Goal: Transaction & Acquisition: Book appointment/travel/reservation

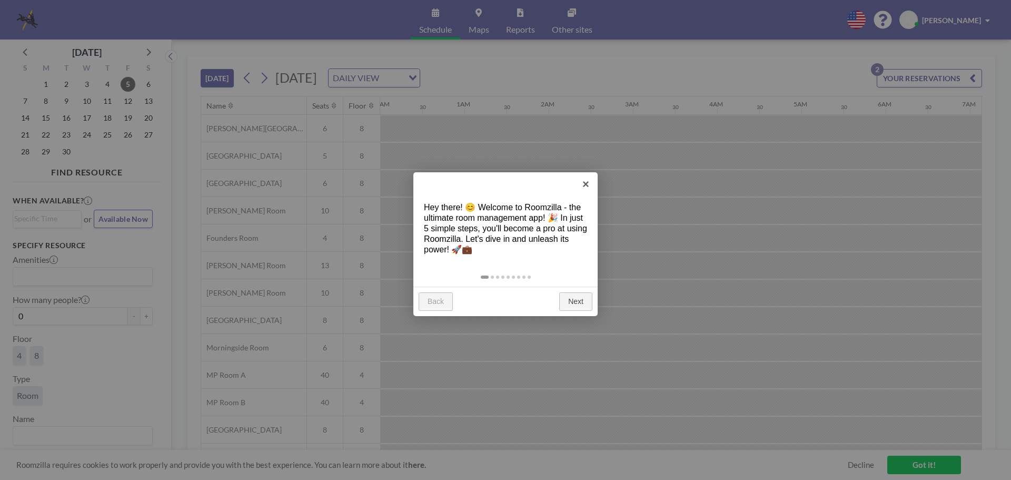
scroll to position [0, 716]
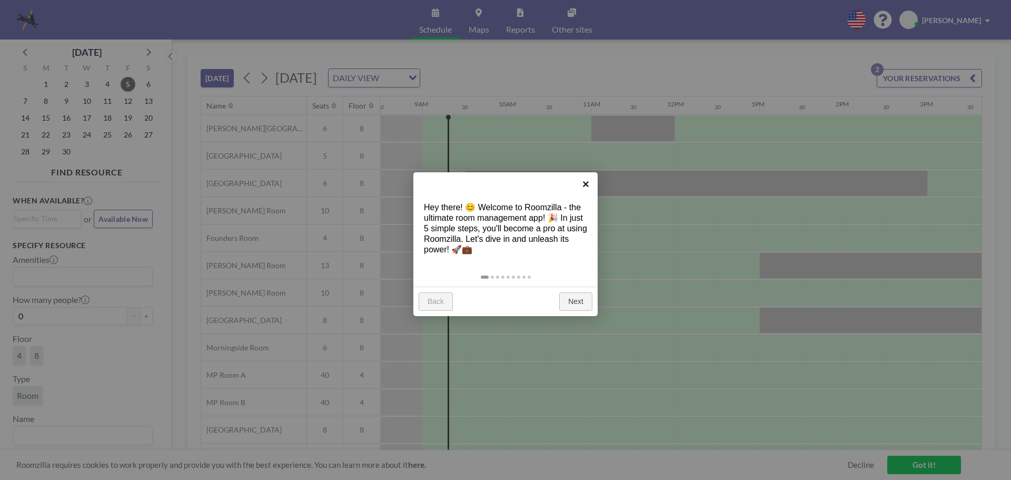
click at [586, 186] on link "×" at bounding box center [586, 184] width 24 height 24
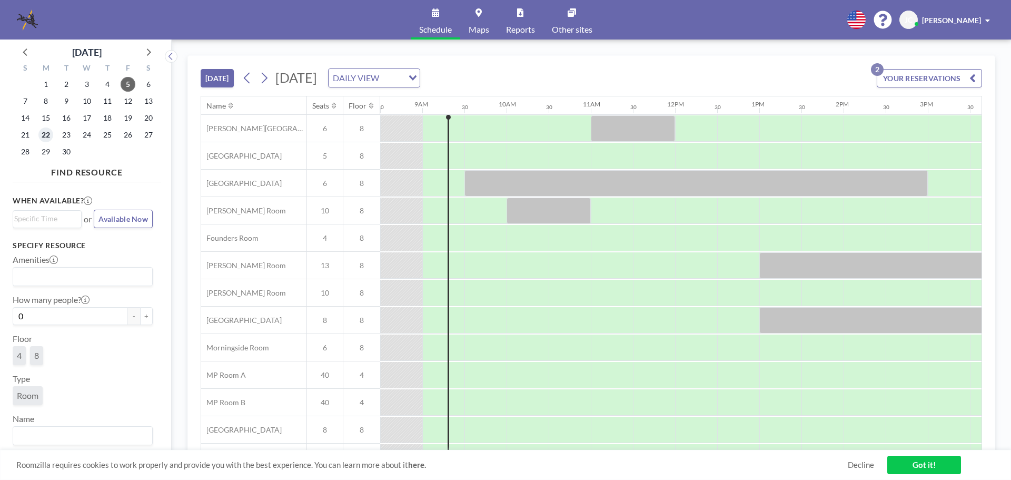
click at [43, 135] on span "22" at bounding box center [45, 134] width 15 height 15
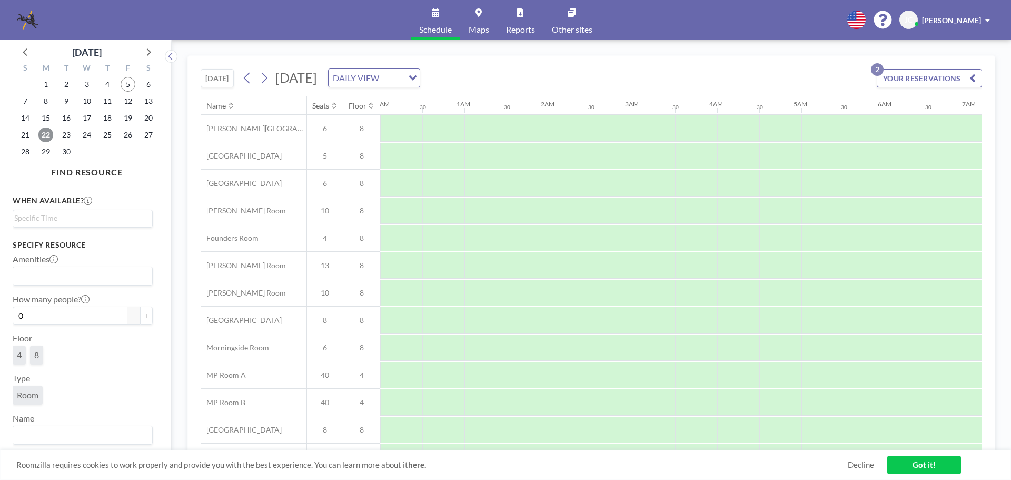
scroll to position [0, 632]
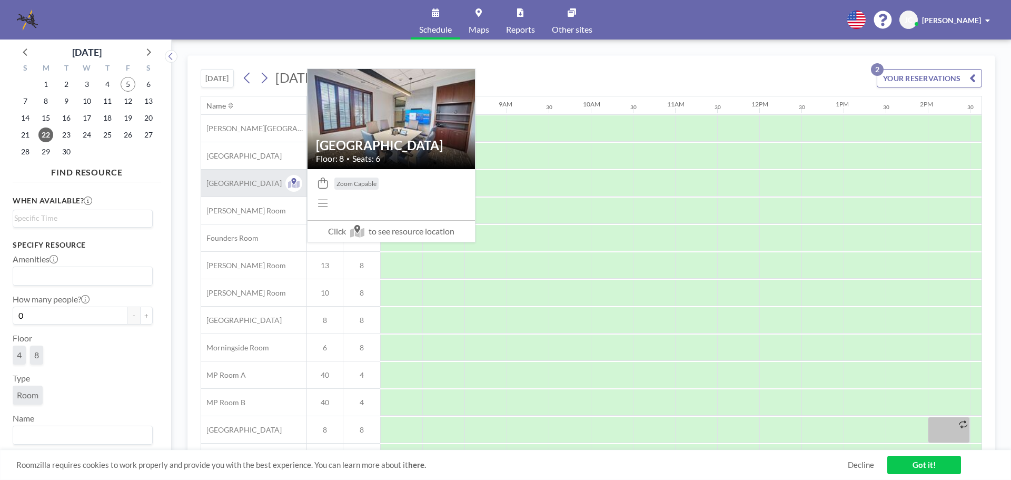
click at [253, 185] on span "[GEOGRAPHIC_DATA]" at bounding box center [241, 183] width 81 height 9
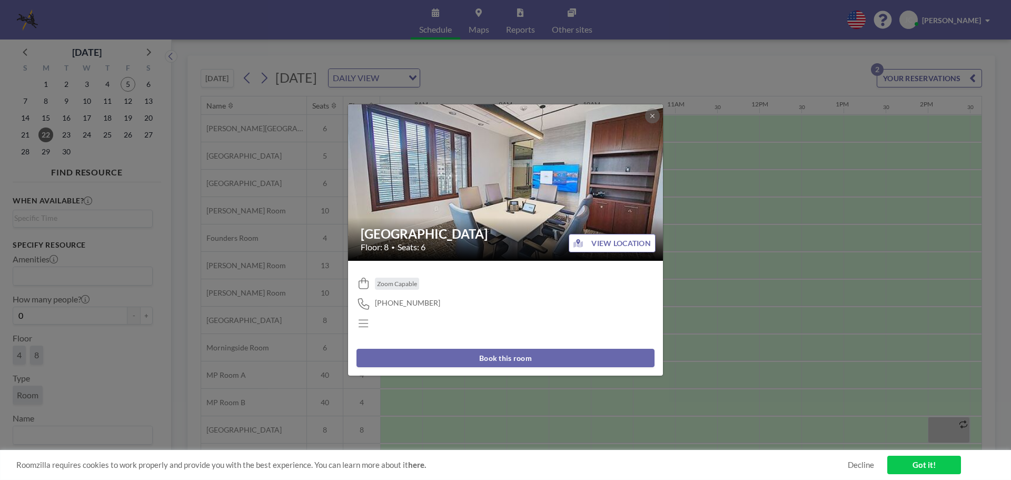
click at [524, 359] on button "Book this room" at bounding box center [506, 358] width 298 height 18
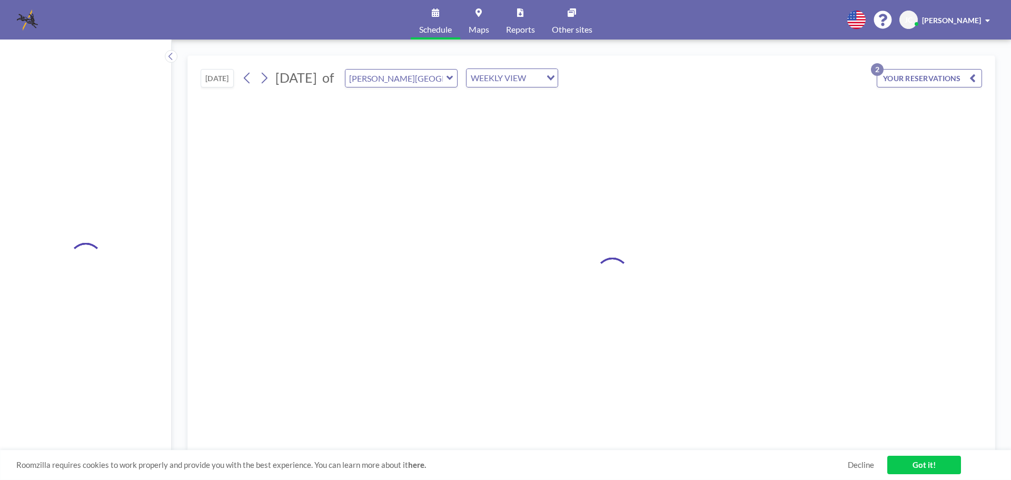
type input "[GEOGRAPHIC_DATA]"
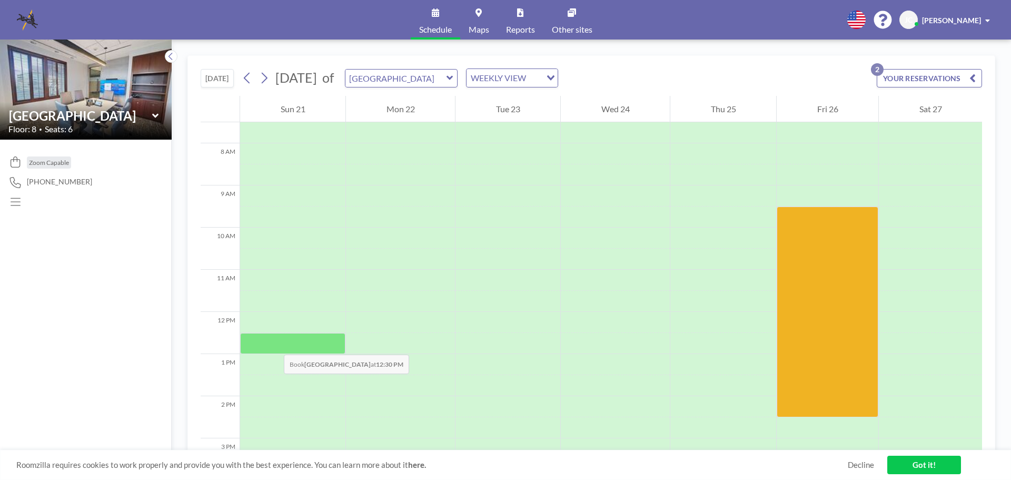
scroll to position [421, 0]
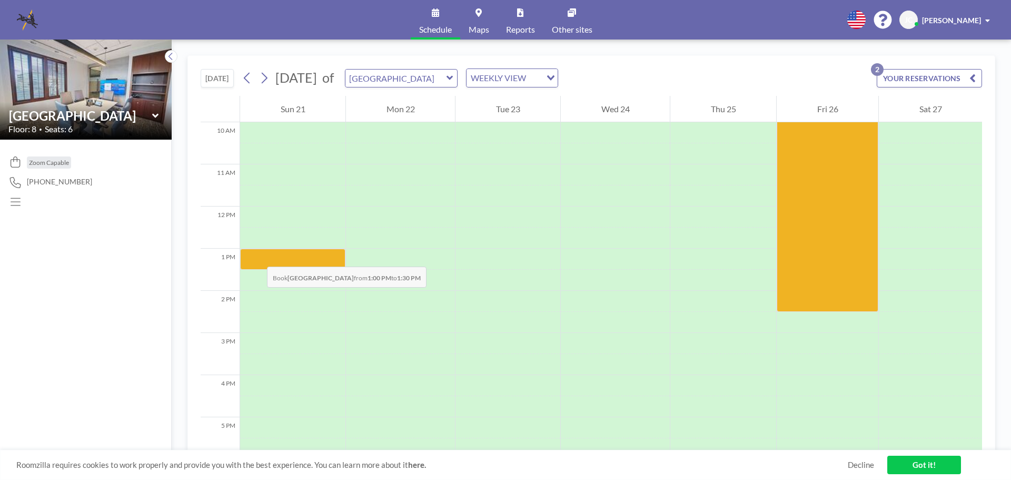
click at [257, 256] on div at bounding box center [292, 259] width 105 height 21
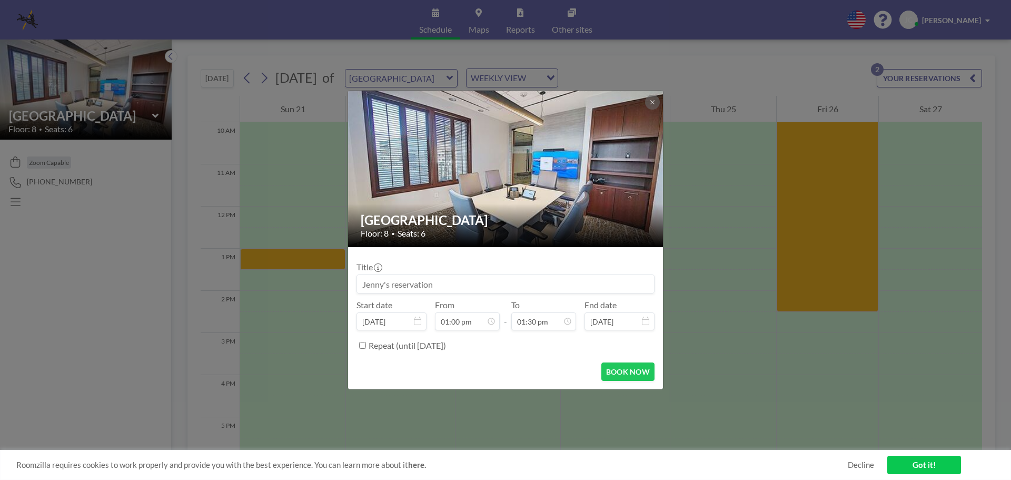
scroll to position [487, 0]
click at [404, 283] on input at bounding box center [505, 284] width 297 height 18
drag, startPoint x: 466, startPoint y: 284, endPoint x: 325, endPoint y: 281, distance: 141.2
click at [325, 281] on div "Buckhead Room Floor: 8 • Seats: 6 Title Start date [DATE] From 01:00 pm - To 01…" at bounding box center [505, 240] width 1011 height 480
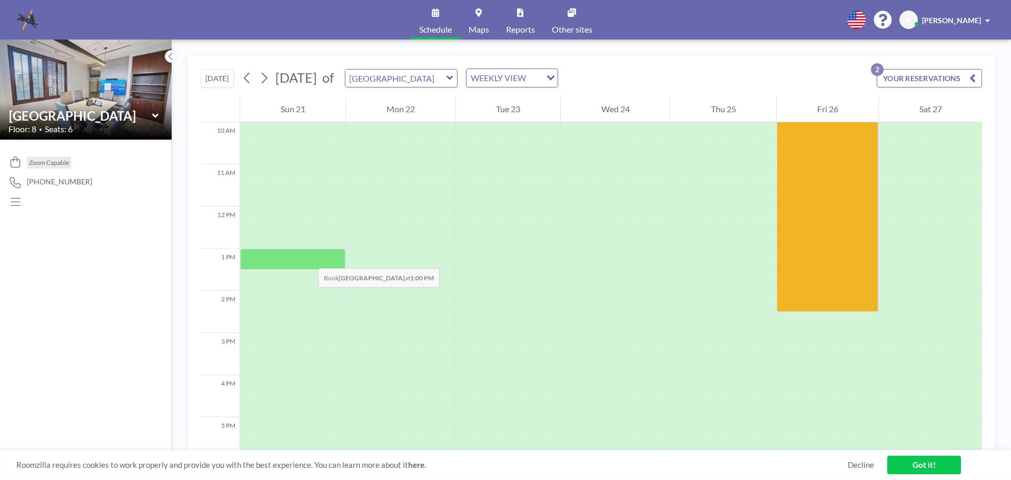
click at [307, 257] on div at bounding box center [292, 259] width 105 height 21
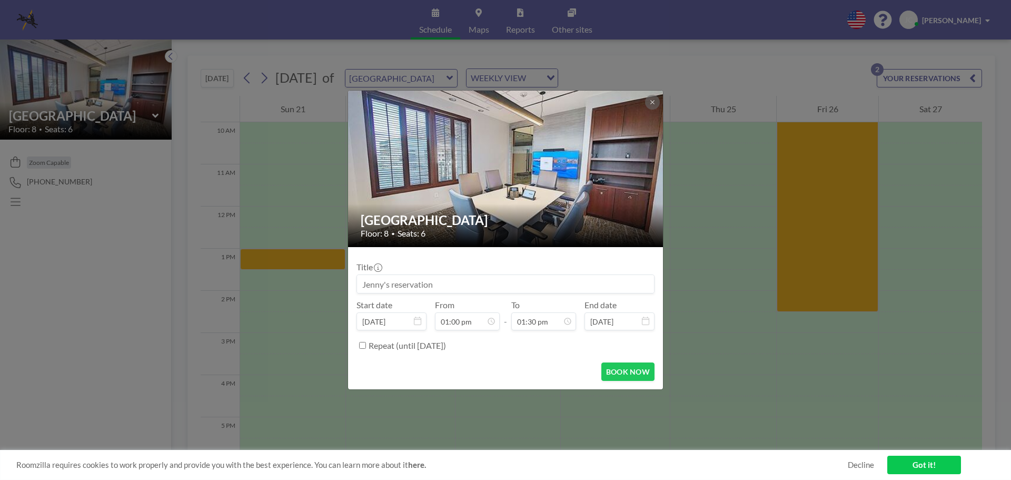
click at [307, 257] on div "Buckhead Room Floor: 8 • Seats: 6 Title Start date [DATE] From 01:00 pm - To 01…" at bounding box center [505, 240] width 1011 height 480
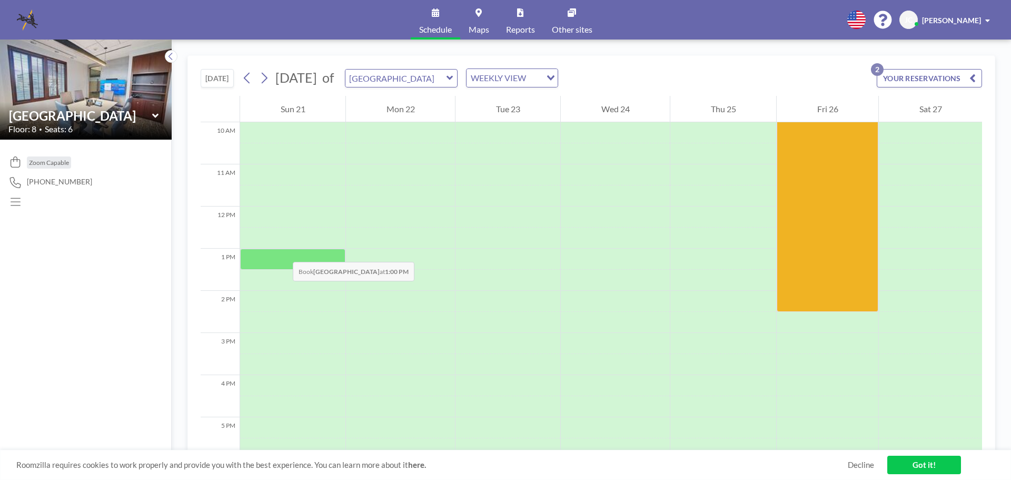
click at [282, 251] on div at bounding box center [292, 259] width 105 height 21
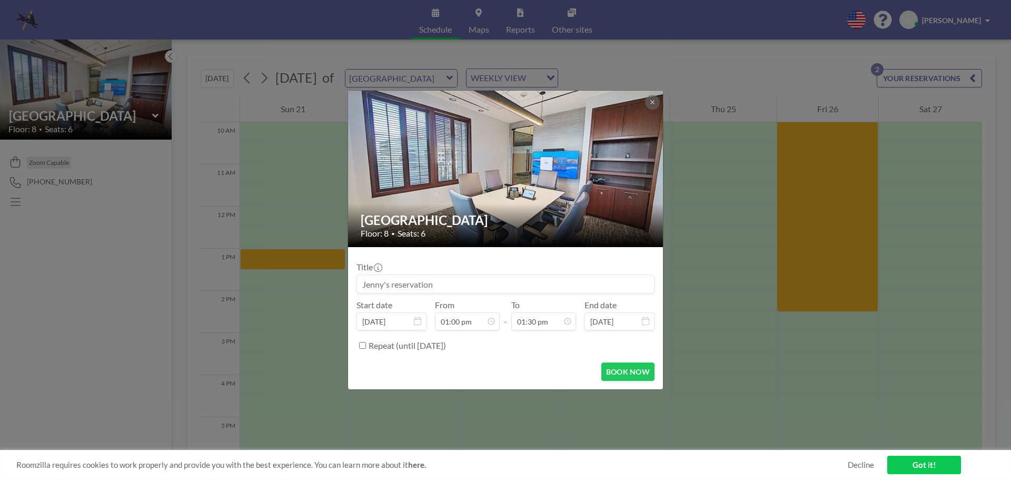
click at [444, 280] on input at bounding box center [505, 284] width 297 height 18
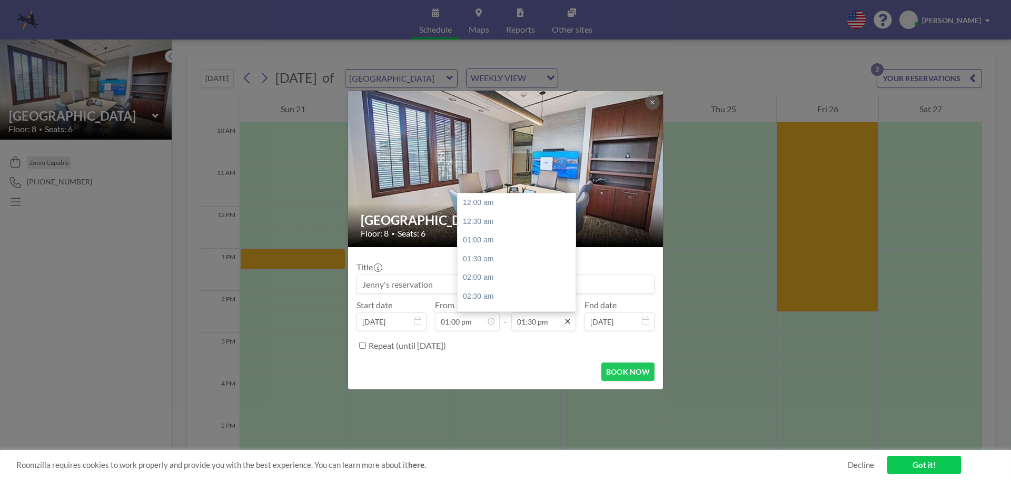
scroll to position [506, 0]
click at [567, 323] on icon at bounding box center [567, 321] width 5 height 5
click at [476, 224] on div "02:00 pm" at bounding box center [519, 221] width 123 height 19
type input "02:00 pm"
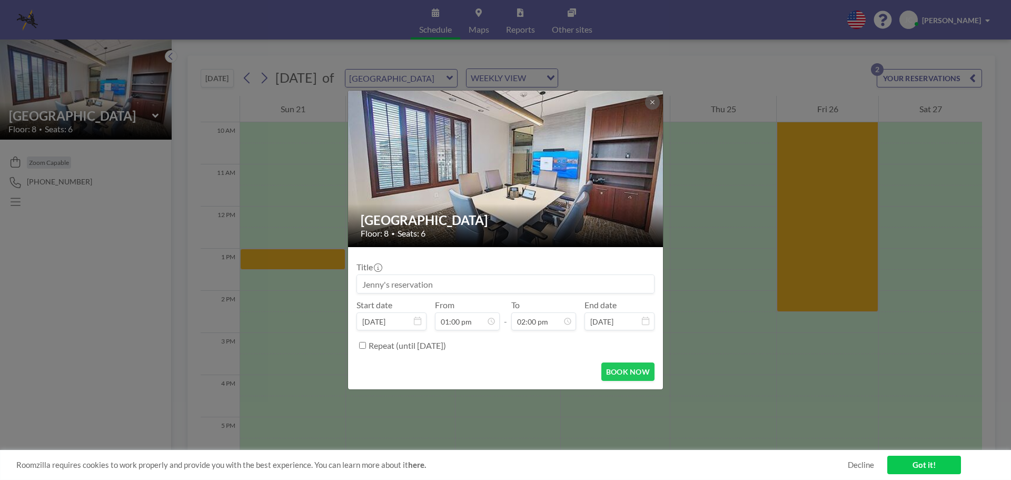
scroll to position [487, 0]
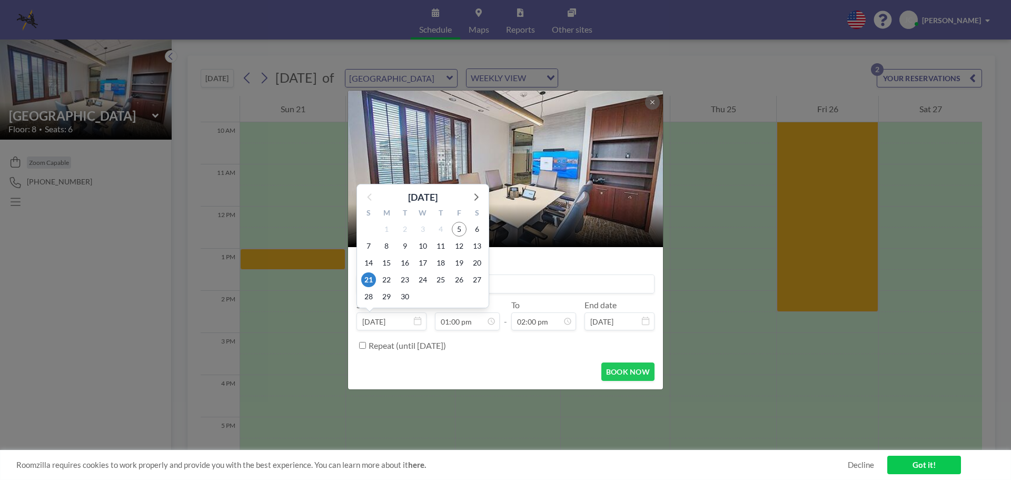
click at [421, 321] on icon at bounding box center [417, 321] width 7 height 8
click at [384, 278] on span "22" at bounding box center [386, 279] width 15 height 15
type input "[DATE]"
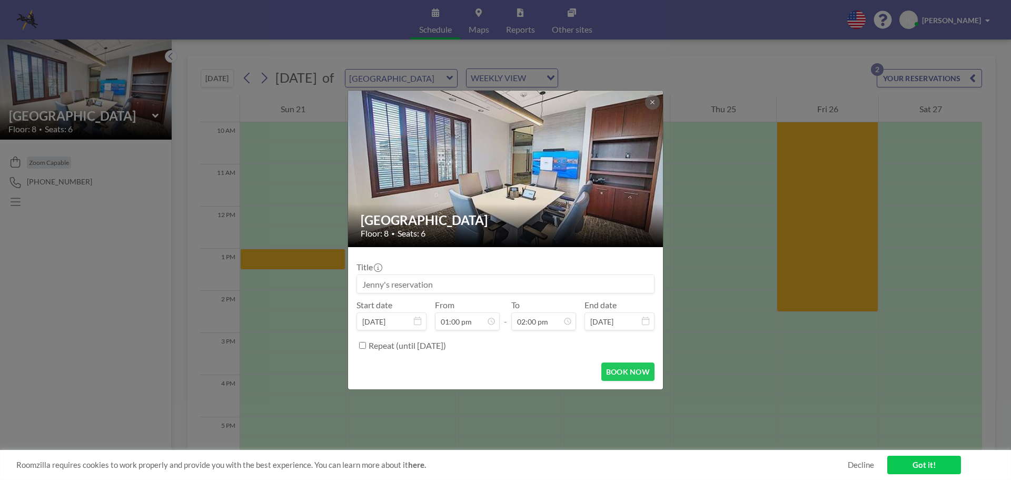
click at [406, 284] on input at bounding box center [505, 284] width 297 height 18
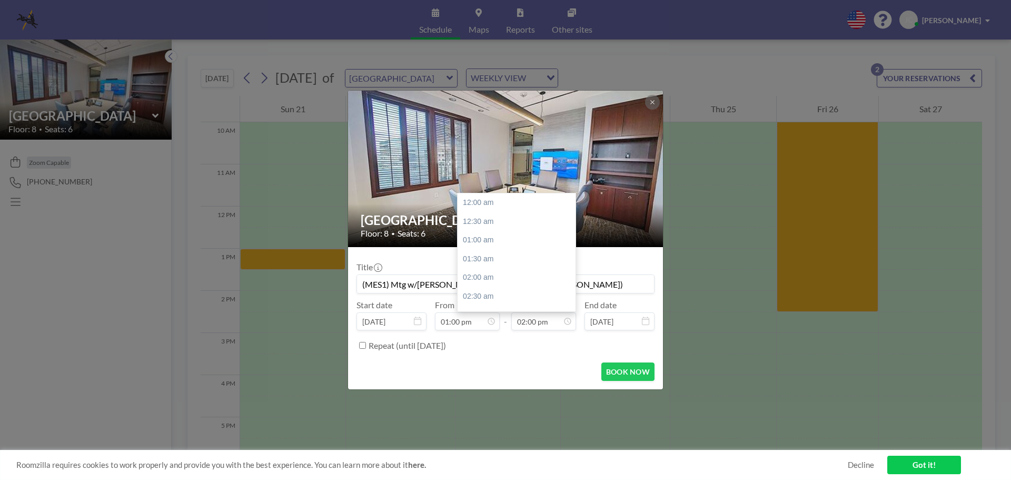
scroll to position [525, 0]
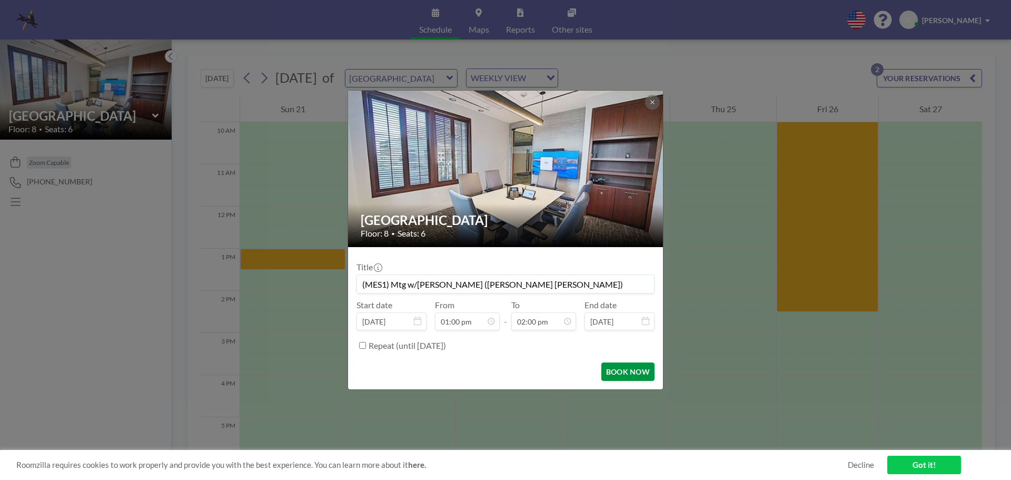
type input "(MES1) Mtg w/[PERSON_NAME] ([PERSON_NAME] [PERSON_NAME])"
click at [624, 367] on button "BOOK NOW" at bounding box center [628, 371] width 53 height 18
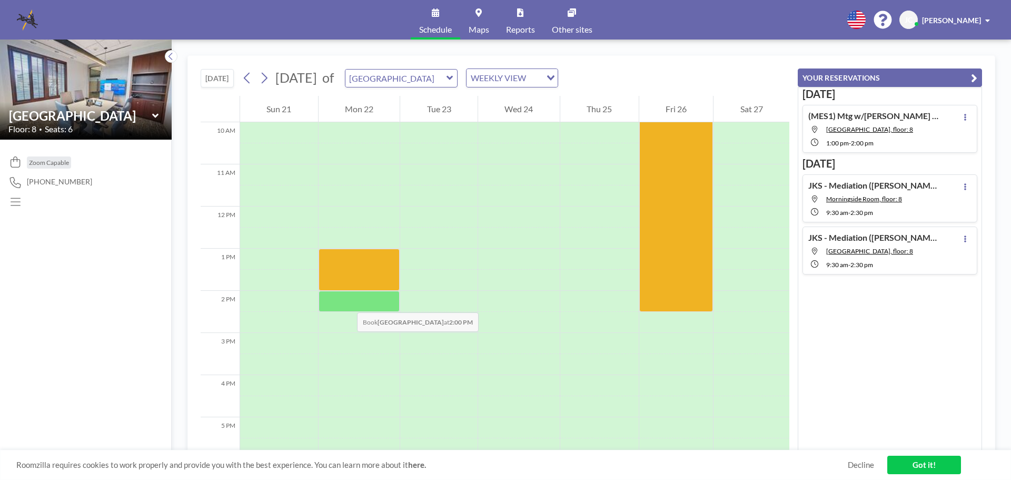
click at [347, 302] on div at bounding box center [360, 301] width 82 height 21
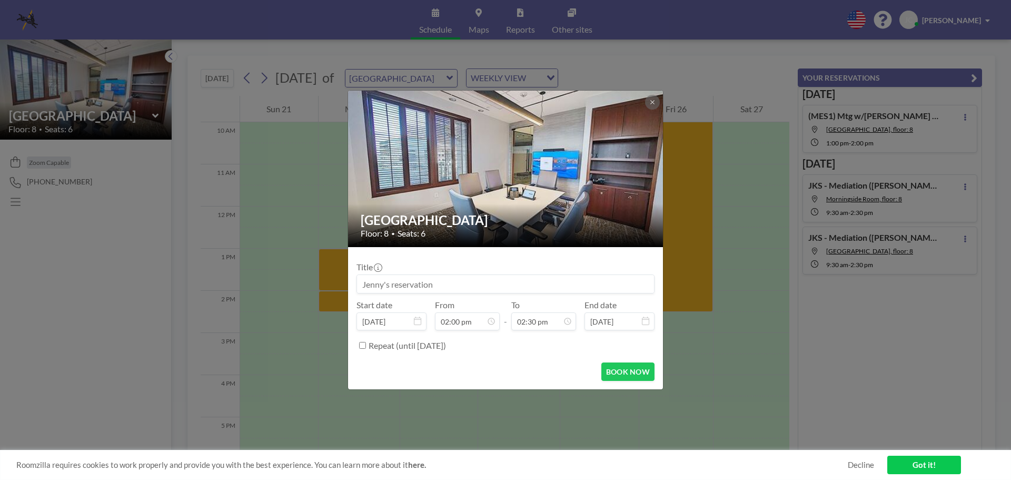
click at [347, 302] on div "Buckhead Room Floor: 8 • Seats: 6 Title Start date [DATE] From 02:00 pm - To 02…" at bounding box center [505, 240] width 1011 height 480
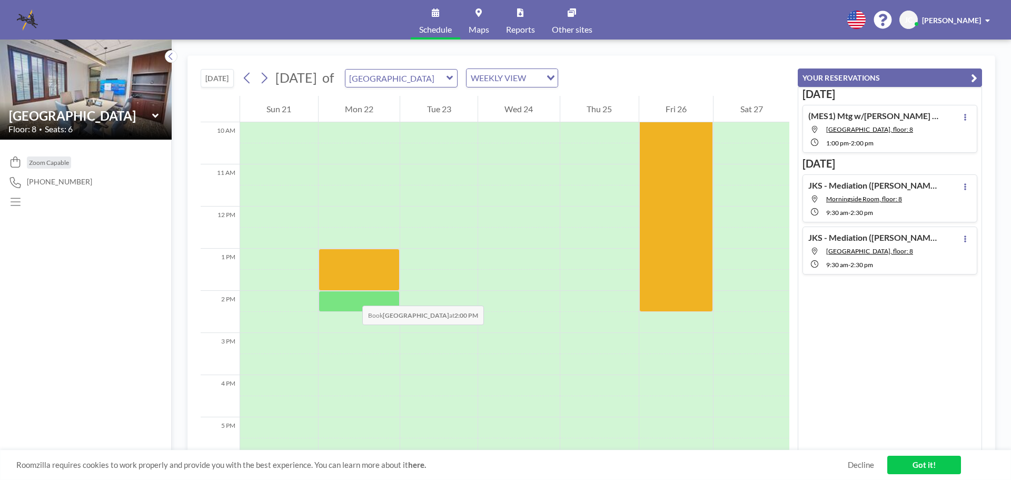
click at [352, 295] on div at bounding box center [360, 301] width 82 height 21
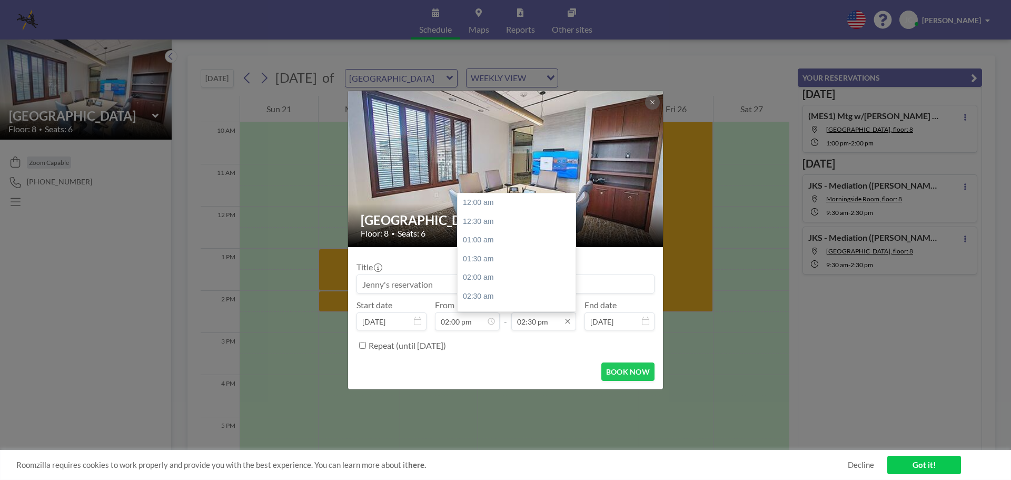
scroll to position [544, 0]
click at [486, 221] on div "03:00 pm" at bounding box center [519, 221] width 123 height 19
type input "03:00 pm"
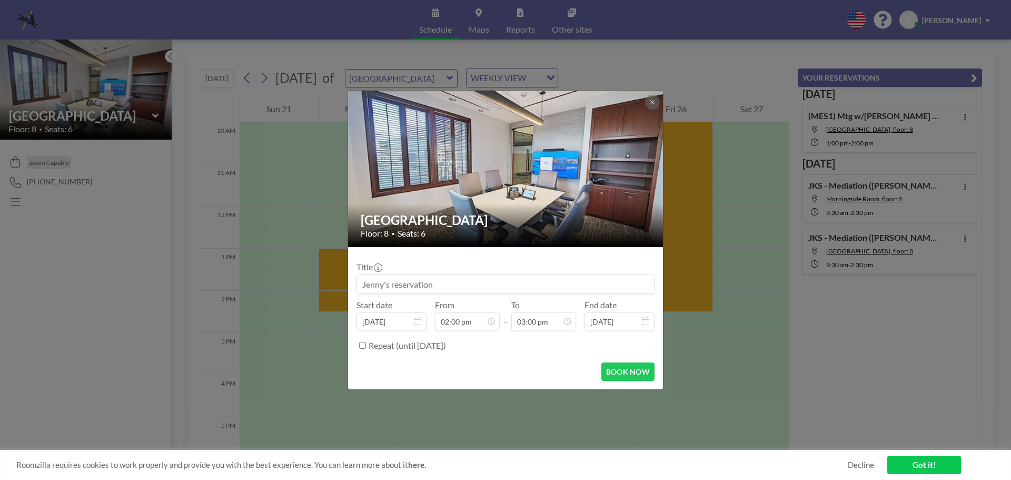
click at [413, 278] on input at bounding box center [505, 284] width 297 height 18
click at [431, 284] on input "(MES1) Deposition ([PERSON_NAME] [PERSON_NAME])" at bounding box center [505, 284] width 297 height 18
type input "(MES1) Deposition of [PERSON_NAME] ([PERSON_NAME] [PERSON_NAME])"
click at [630, 368] on button "BOOK NOW" at bounding box center [628, 371] width 53 height 18
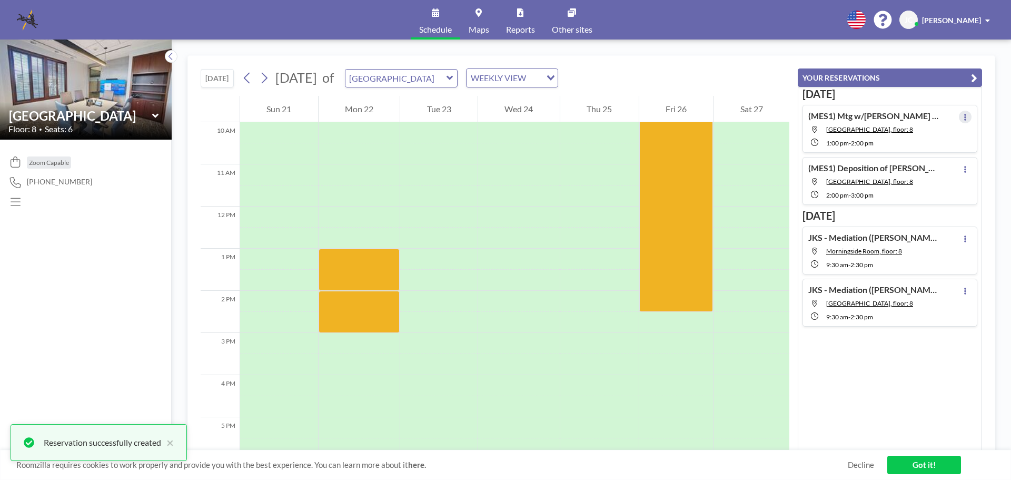
click at [965, 119] on icon at bounding box center [966, 117] width 2 height 7
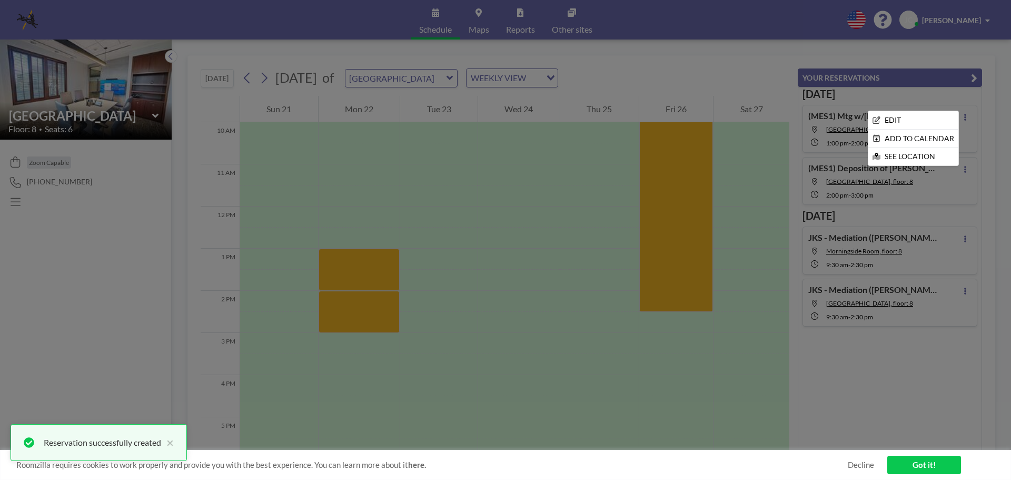
click at [961, 119] on div at bounding box center [505, 240] width 1011 height 480
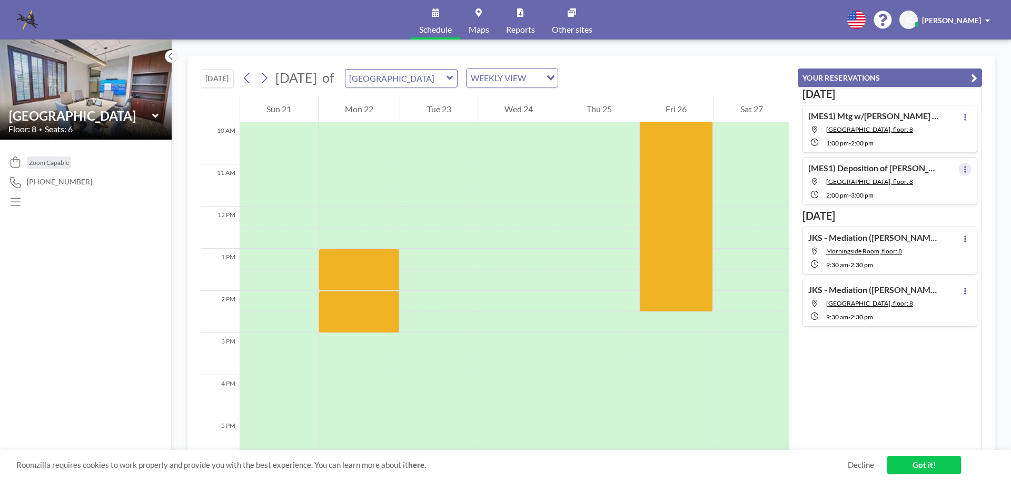
click at [964, 168] on icon at bounding box center [966, 169] width 4 height 7
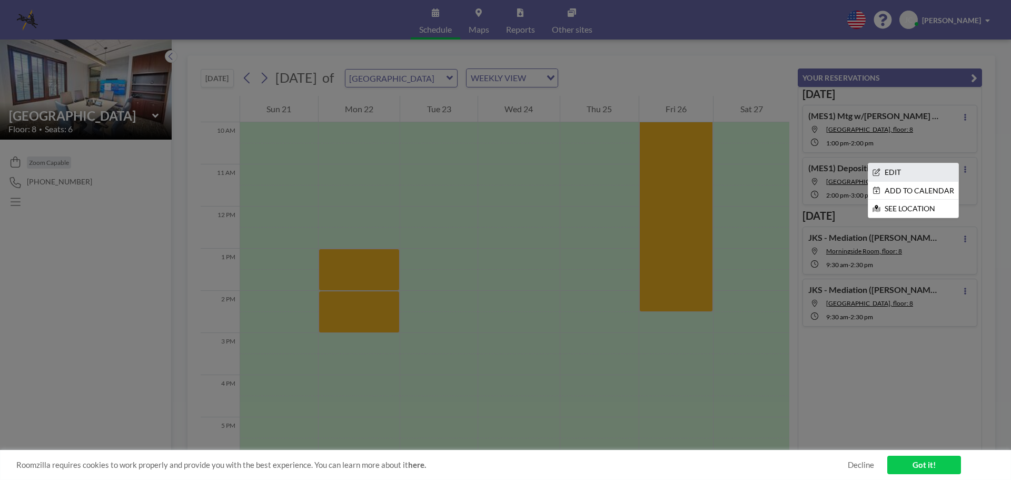
click at [911, 172] on li "EDIT" at bounding box center [914, 172] width 90 height 18
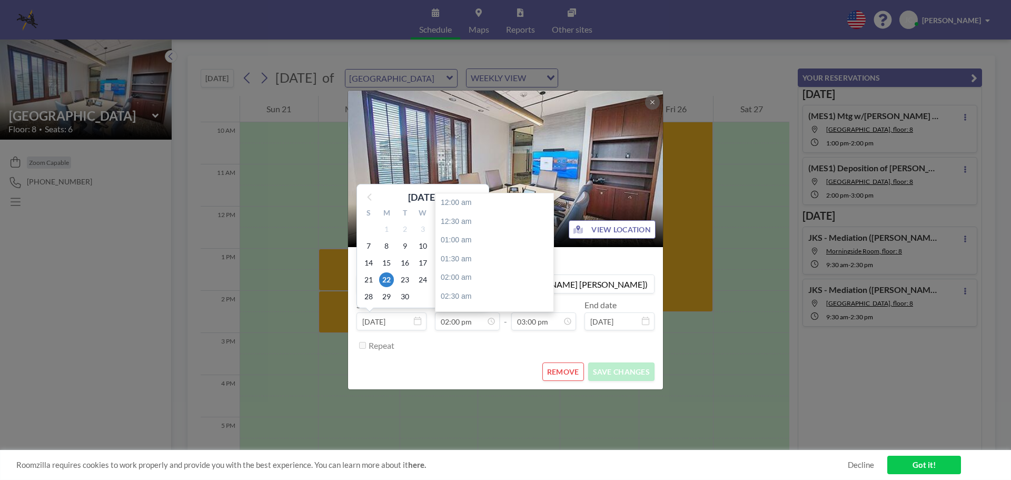
scroll to position [525, 0]
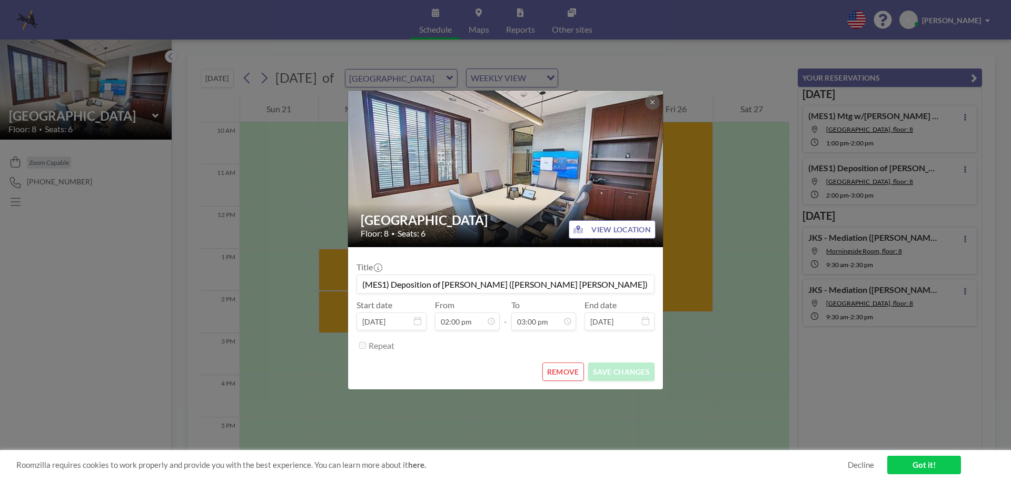
click at [559, 369] on button "REMOVE" at bounding box center [564, 371] width 42 height 18
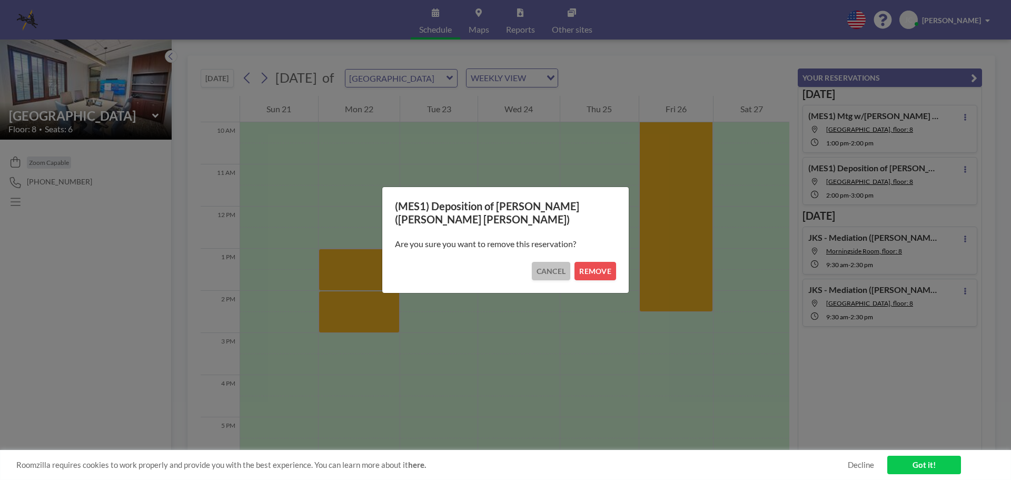
click at [538, 264] on button "CANCEL" at bounding box center [551, 271] width 39 height 18
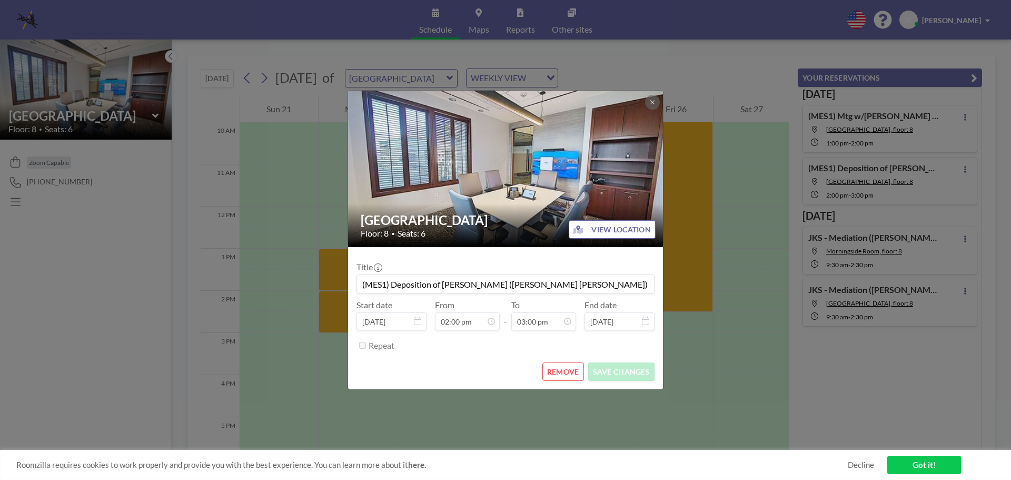
drag, startPoint x: 586, startPoint y: 283, endPoint x: 130, endPoint y: 286, distance: 455.7
click at [131, 286] on div "Buckhead Room Floor: 8 • Seats: 6 VIEW LOCATION Title (MES1) Deposition of [PER…" at bounding box center [505, 240] width 1011 height 480
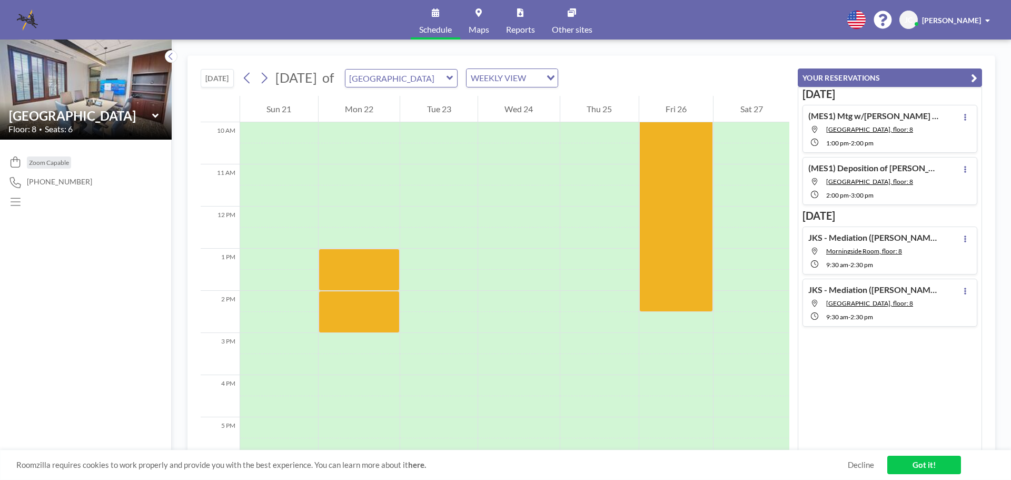
click at [869, 170] on h4 "(MES1) Deposition of [PERSON_NAME] ([PERSON_NAME] [PERSON_NAME])" at bounding box center [875, 168] width 132 height 11
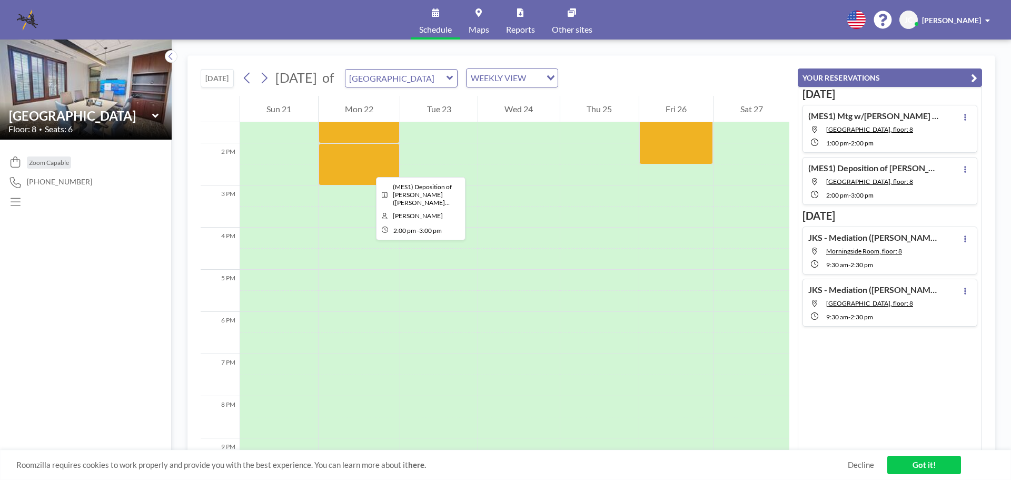
click at [368, 168] on div at bounding box center [360, 164] width 82 height 42
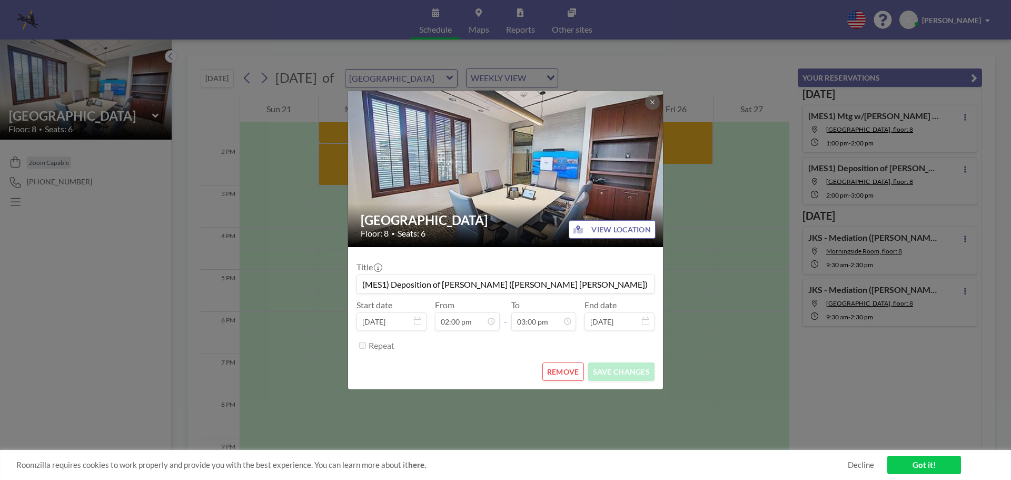
drag, startPoint x: 587, startPoint y: 285, endPoint x: 349, endPoint y: 292, distance: 238.8
click at [349, 292] on form "Title (MES1) Deposition of [PERSON_NAME] ([PERSON_NAME] [PERSON_NAME]) Start da…" at bounding box center [505, 318] width 315 height 142
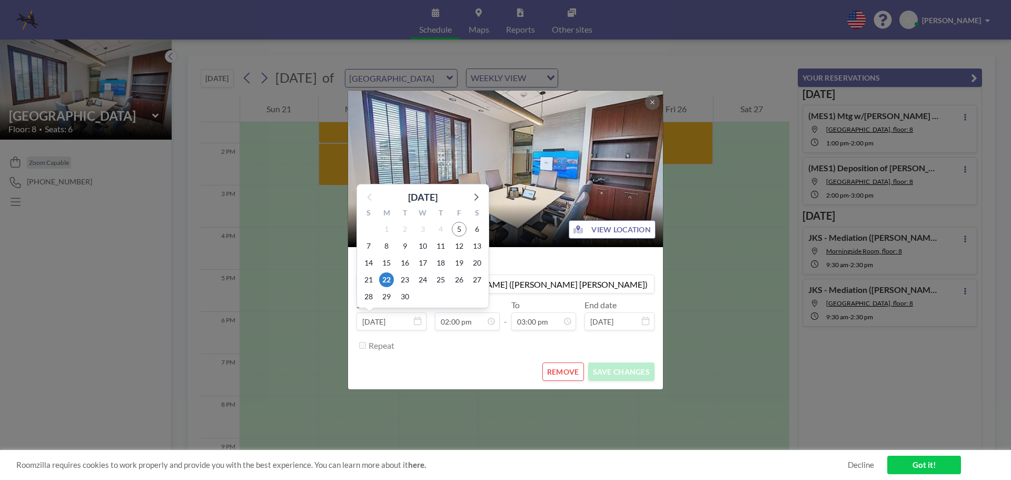
scroll to position [525, 0]
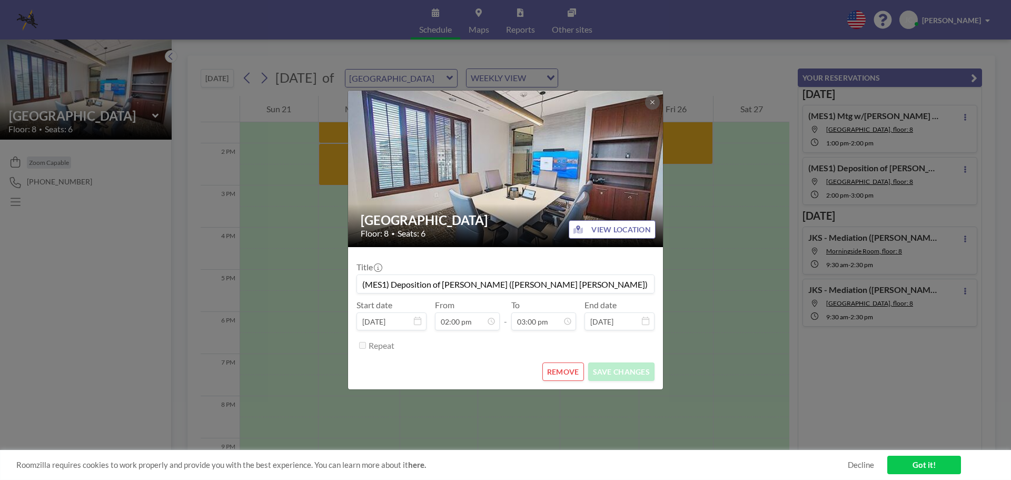
click at [566, 371] on button "REMOVE" at bounding box center [564, 371] width 42 height 18
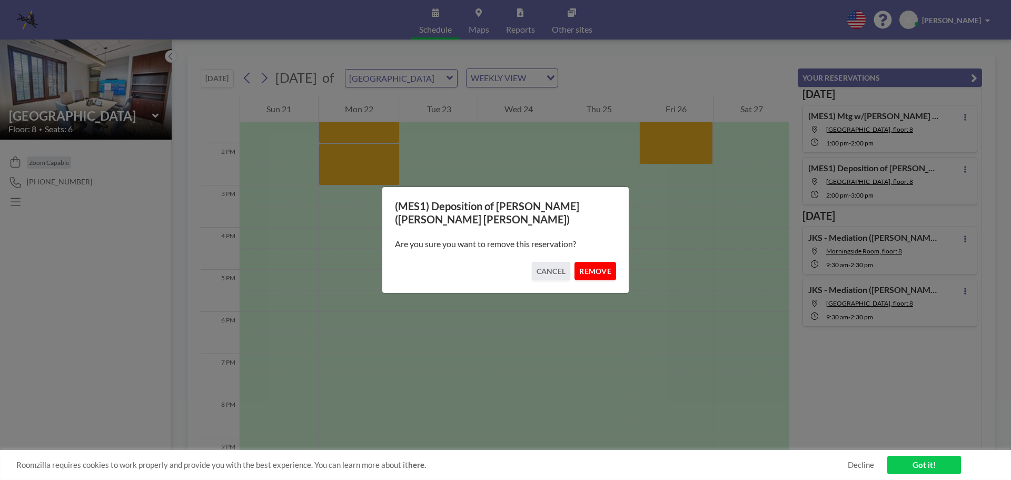
click at [592, 270] on button "REMOVE" at bounding box center [596, 271] width 42 height 18
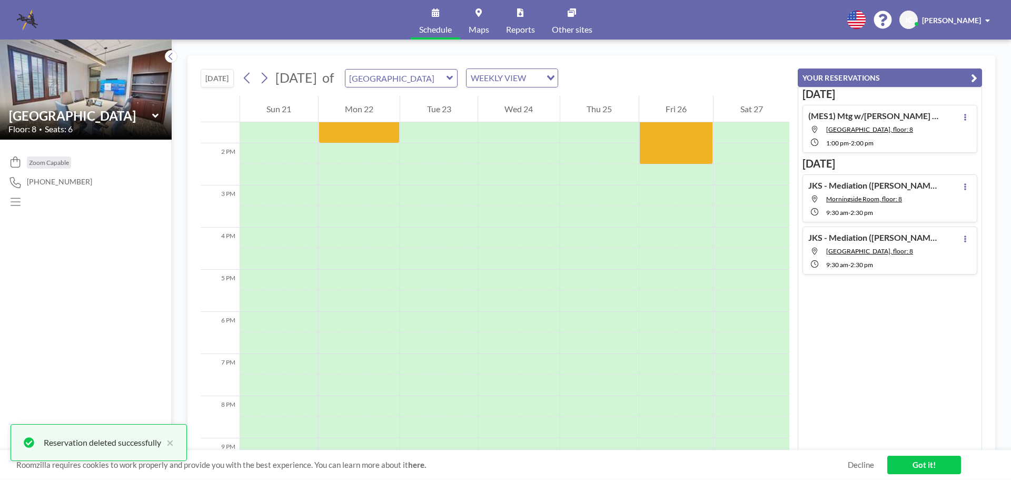
scroll to position [622, 0]
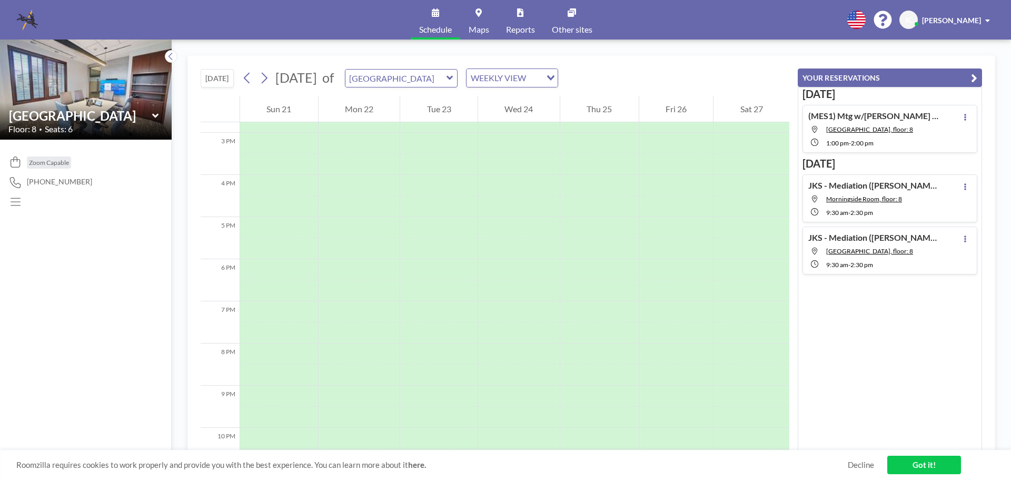
click at [912, 468] on link "Got it!" at bounding box center [925, 465] width 74 height 18
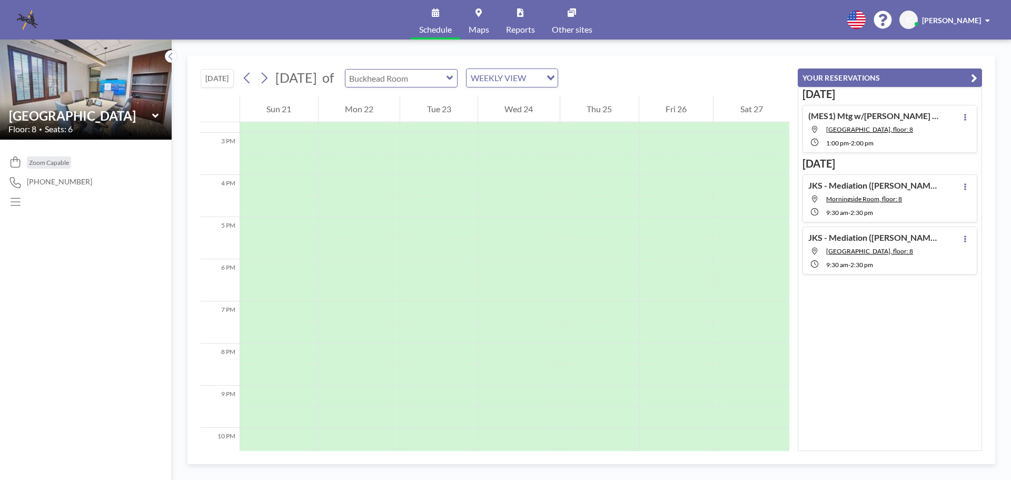
click at [418, 81] on input "text" at bounding box center [396, 78] width 101 height 17
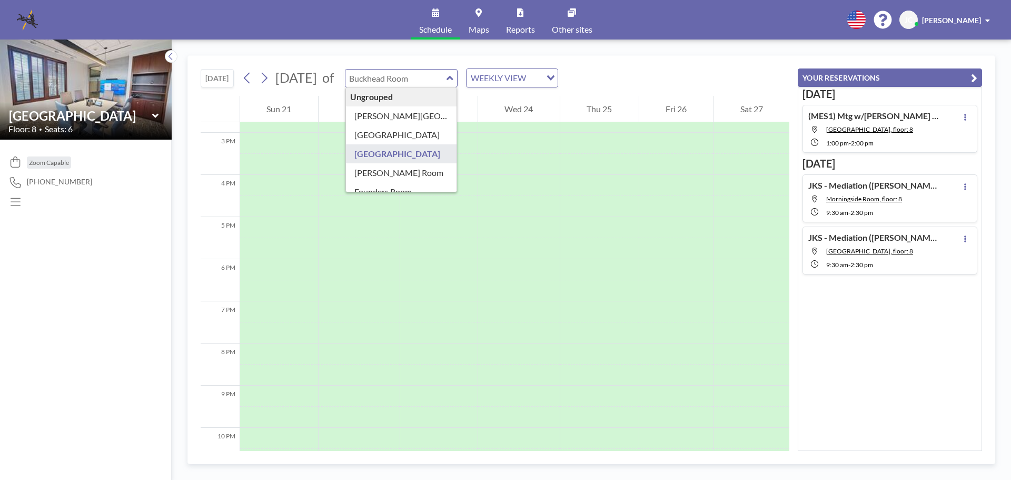
scroll to position [86, 0]
type input "Morningside Room"
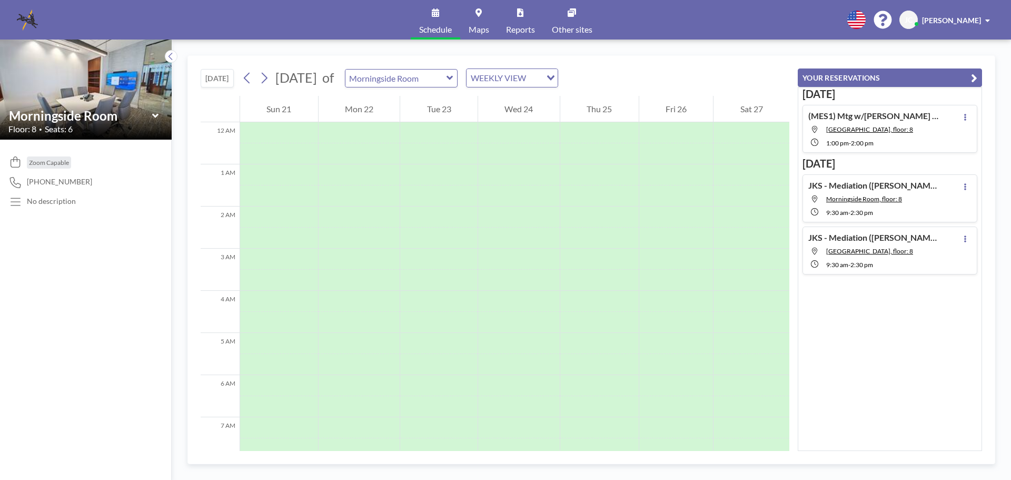
scroll to position [316, 0]
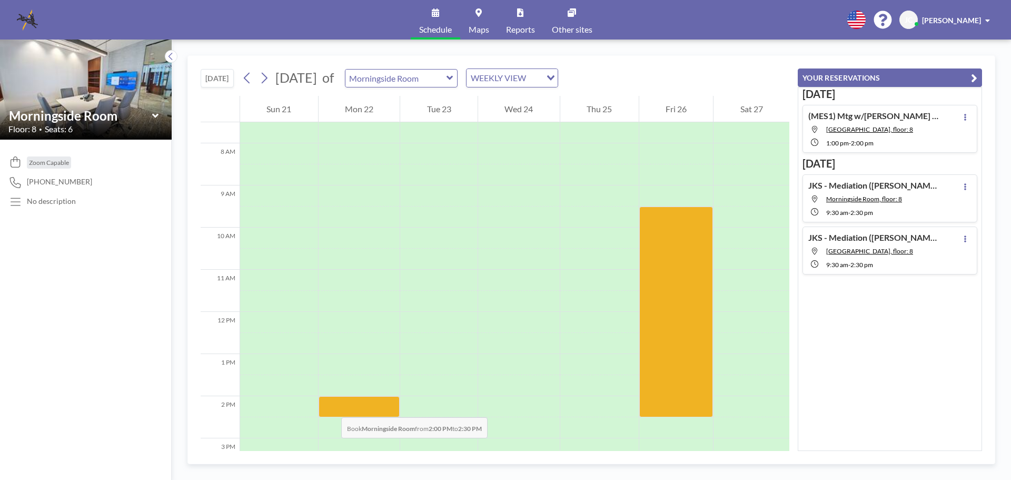
click at [331, 407] on div at bounding box center [360, 406] width 82 height 21
click at [342, 407] on div at bounding box center [360, 406] width 82 height 21
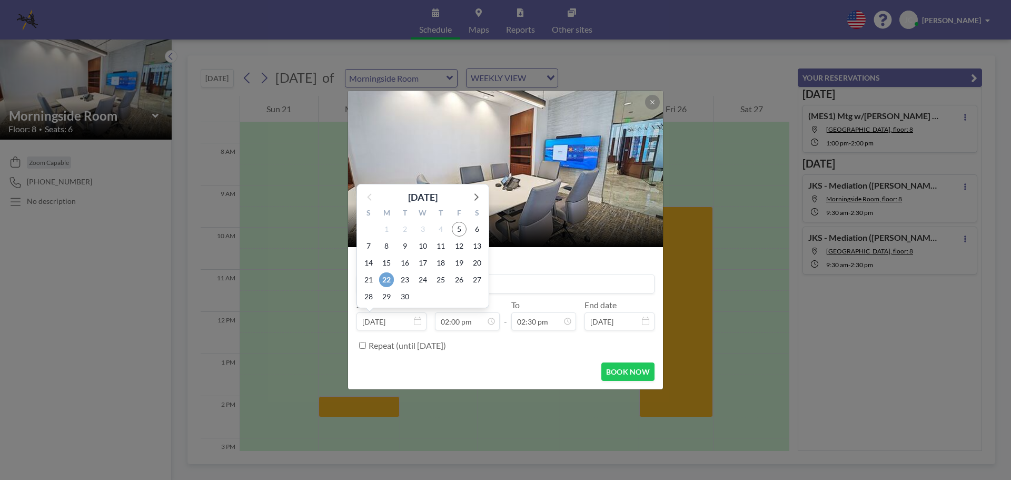
click at [394, 282] on span "22" at bounding box center [386, 279] width 15 height 15
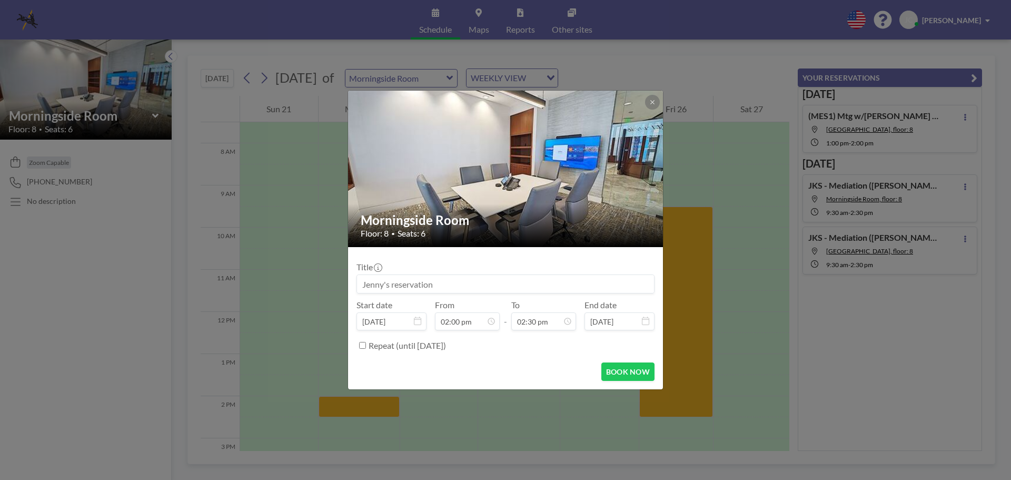
click at [394, 282] on input at bounding box center [505, 284] width 297 height 18
paste input "(MES1) Deposition of [PERSON_NAME] ([PERSON_NAME] [PERSON_NAME])"
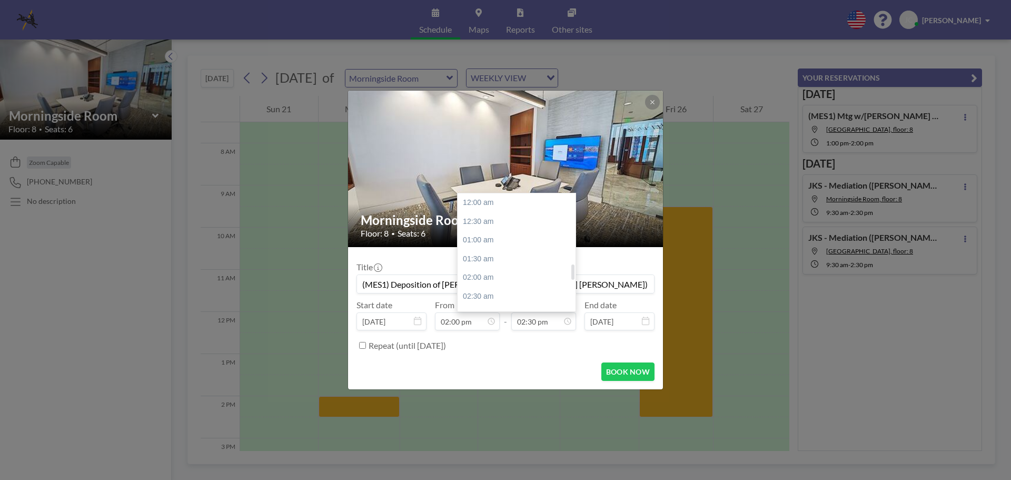
scroll to position [544, 0]
type input "(MES1) Deposition of [PERSON_NAME] ([PERSON_NAME] [PERSON_NAME])"
click at [490, 222] on div "03:00 pm" at bounding box center [519, 221] width 123 height 19
type input "03:00 pm"
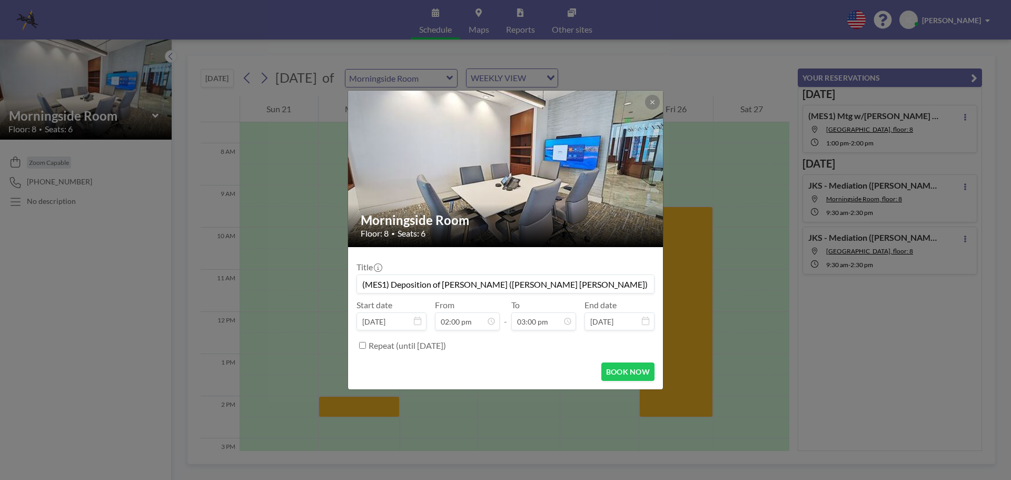
scroll to position [525, 0]
click at [621, 369] on button "BOOK NOW" at bounding box center [628, 371] width 53 height 18
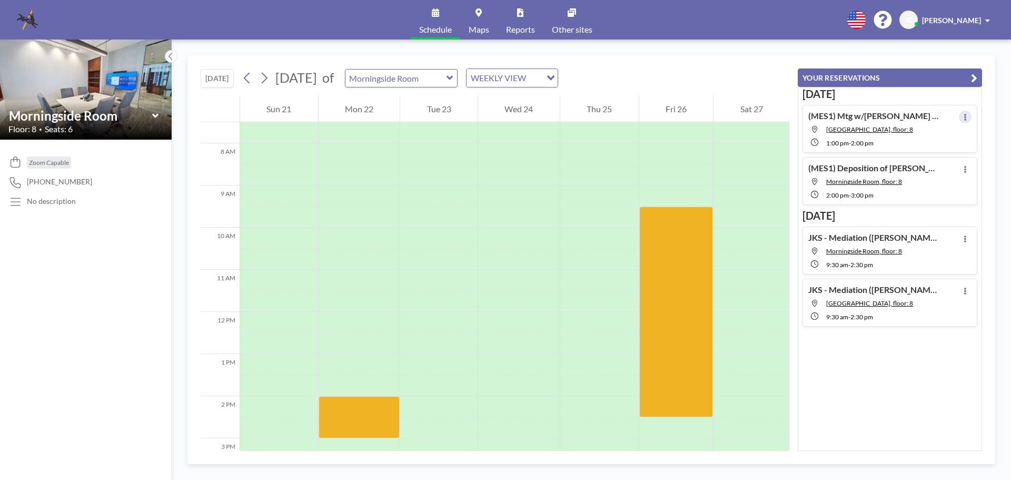
click at [959, 116] on button at bounding box center [965, 117] width 13 height 13
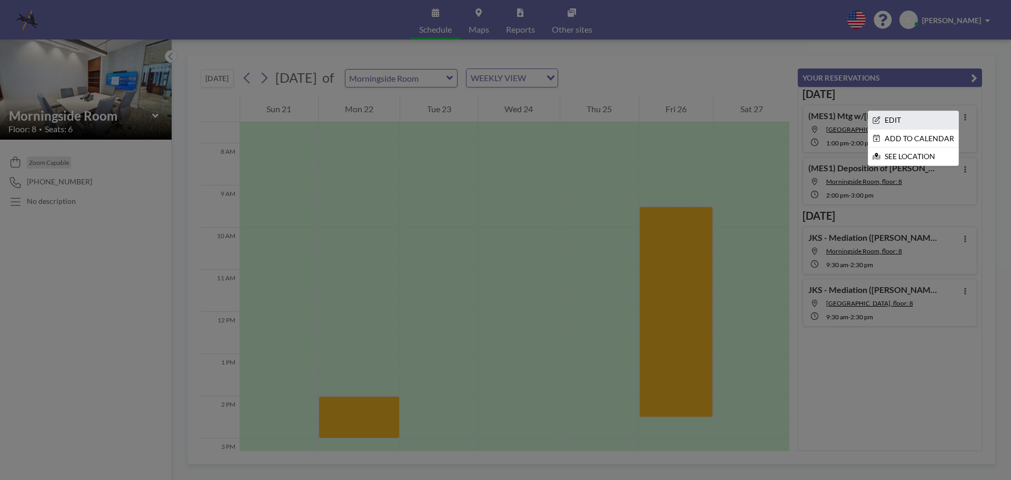
click at [899, 122] on li "EDIT" at bounding box center [914, 120] width 90 height 18
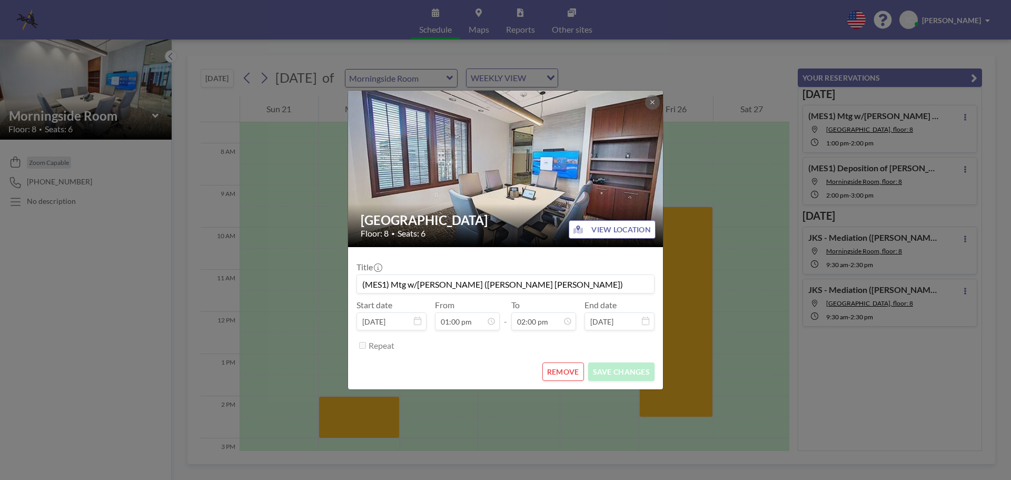
click at [400, 287] on input "(MES1) Mtg w/[PERSON_NAME] ([PERSON_NAME] [PERSON_NAME])" at bounding box center [505, 284] width 297 height 18
type input "(MES1) Meeting w/[PERSON_NAME] ([PERSON_NAME] [PERSON_NAME])"
click at [640, 377] on button "SAVE CHANGES" at bounding box center [621, 371] width 66 height 18
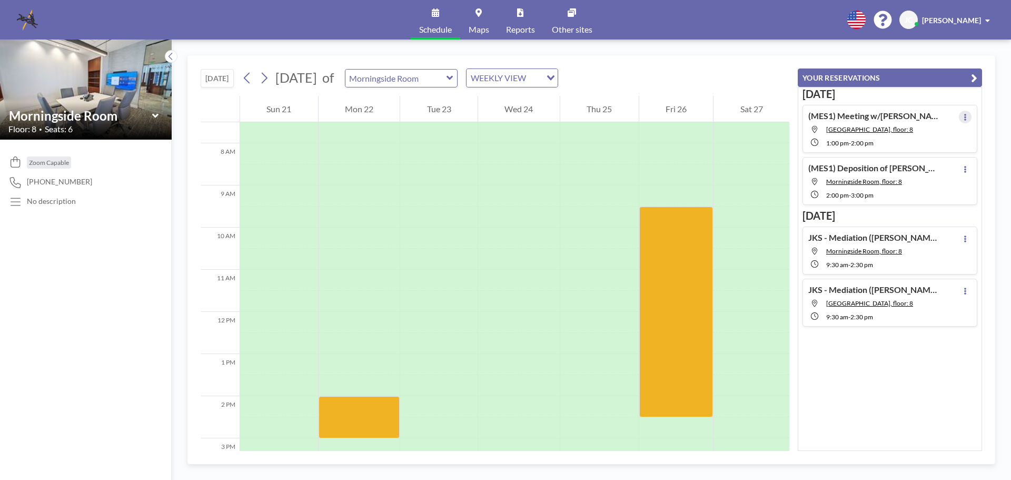
click at [965, 117] on icon at bounding box center [966, 117] width 2 height 7
